Goal: Navigation & Orientation: Go to known website

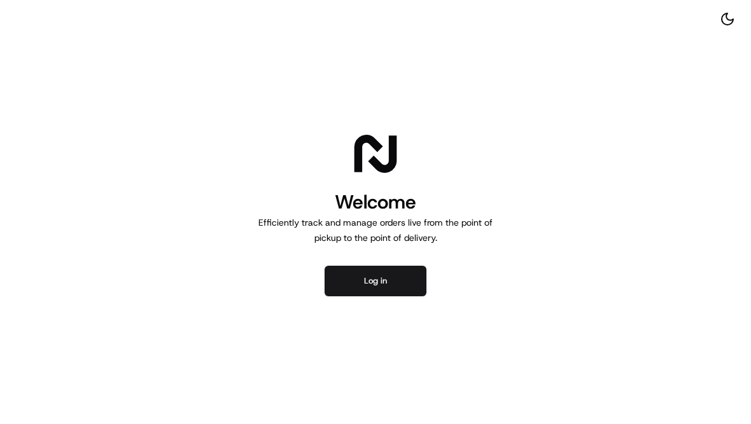
click at [395, 272] on button "Log in" at bounding box center [376, 281] width 102 height 31
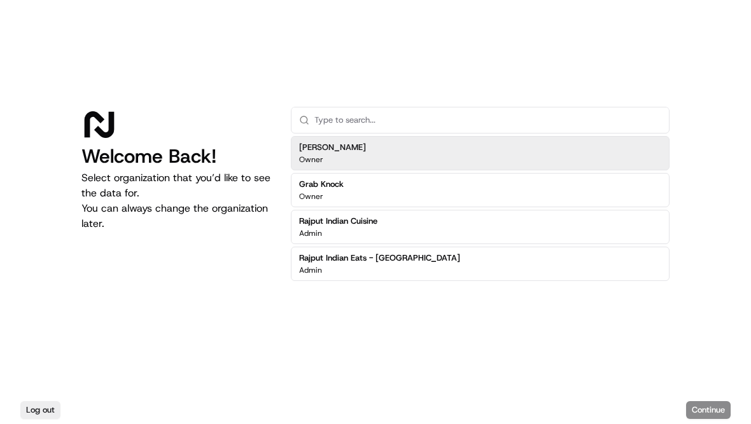
click at [396, 225] on div "Rajput Indian Cuisine Admin" at bounding box center [480, 227] width 379 height 34
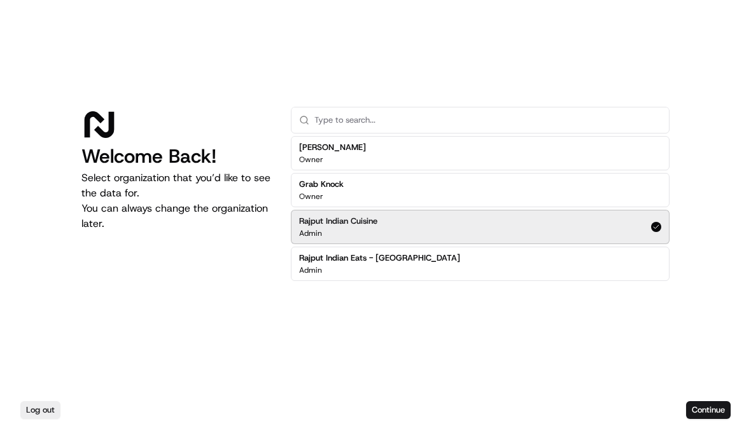
click at [722, 405] on button "Continue" at bounding box center [708, 411] width 45 height 18
